Goal: Task Accomplishment & Management: Complete application form

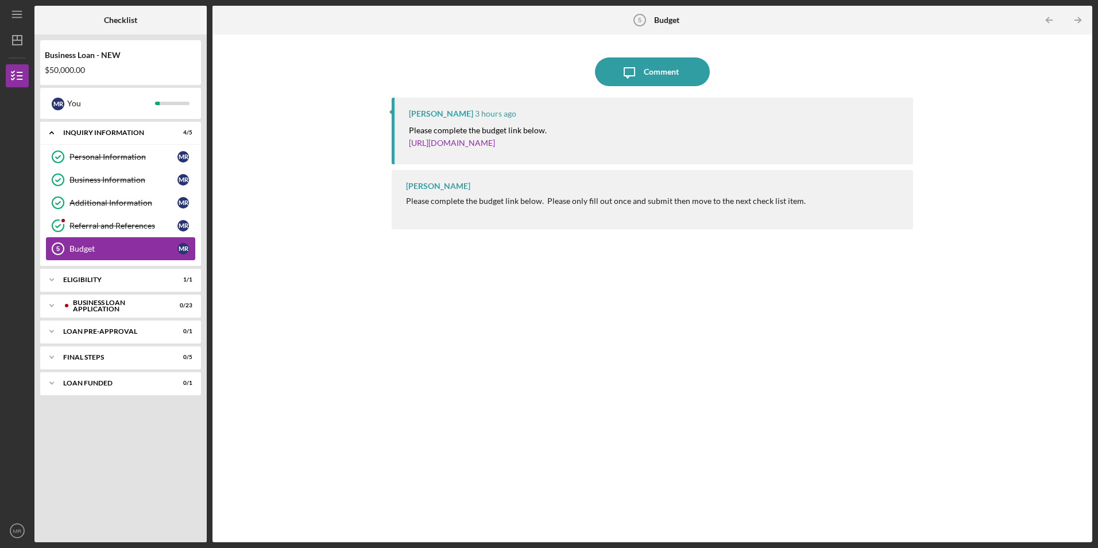
click at [140, 248] on div "Budget" at bounding box center [124, 248] width 108 height 9
click at [487, 143] on link "[URL][DOMAIN_NAME]" at bounding box center [452, 143] width 86 height 10
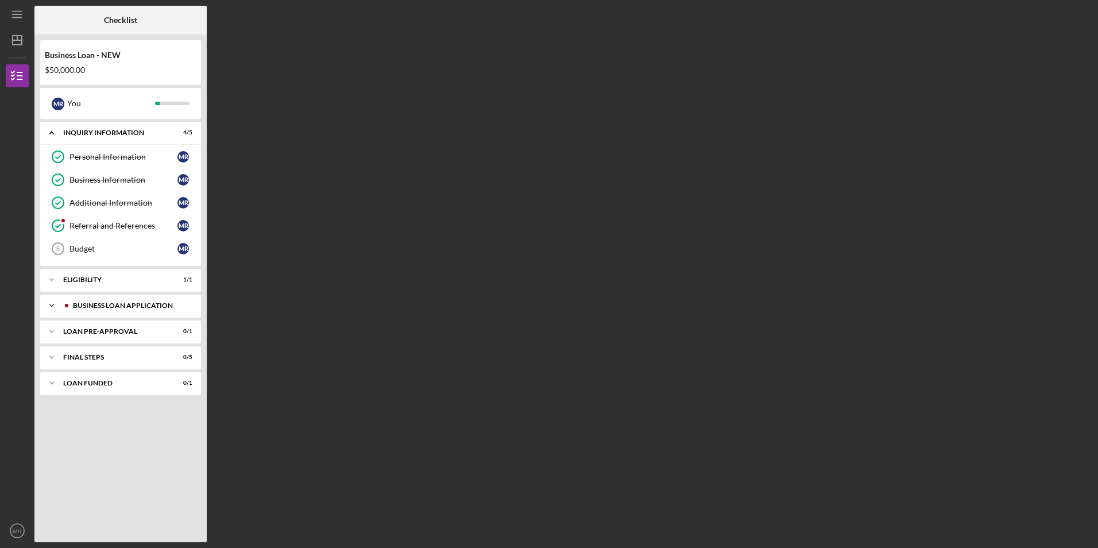
click at [110, 302] on div "BUSINESS LOAN APPLICATION" at bounding box center [130, 305] width 114 height 7
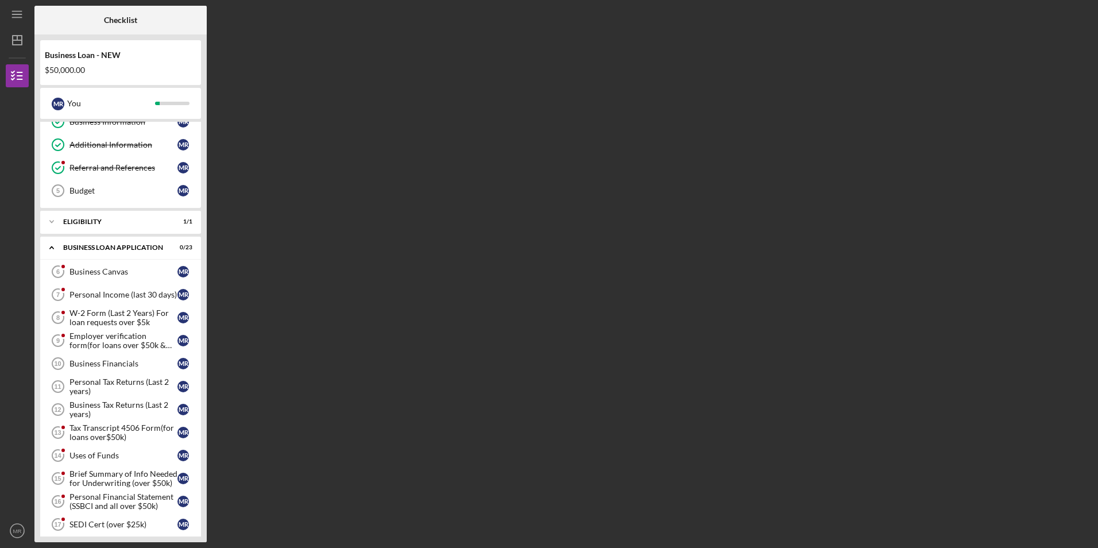
scroll to position [57, 0]
click at [116, 275] on div "Business Canvas" at bounding box center [124, 272] width 108 height 9
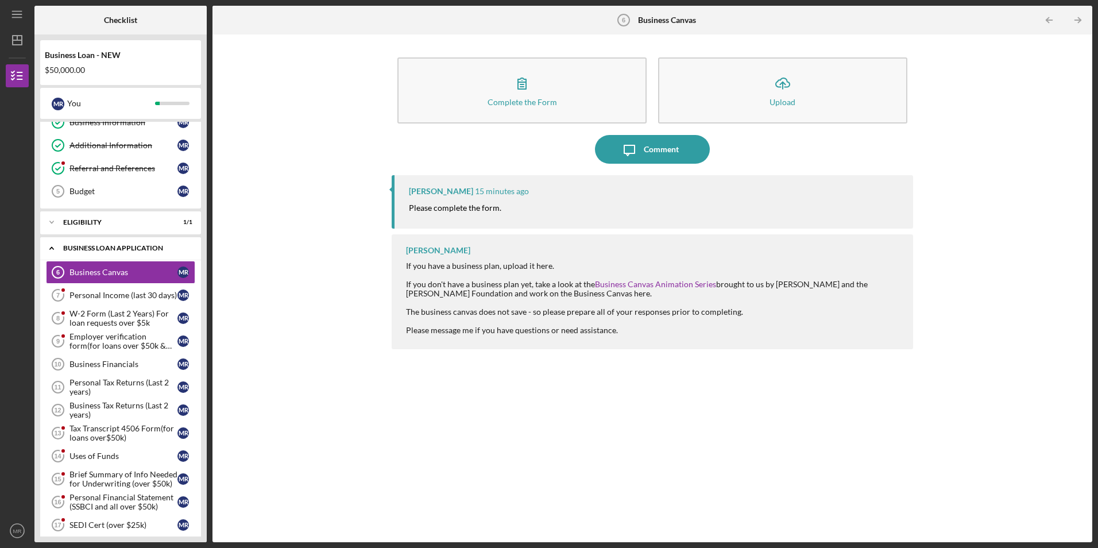
click at [136, 254] on div "Icon/Expander BUSINESS LOAN APPLICATION 0 / 23" at bounding box center [120, 249] width 161 height 24
